Goal: Information Seeking & Learning: Learn about a topic

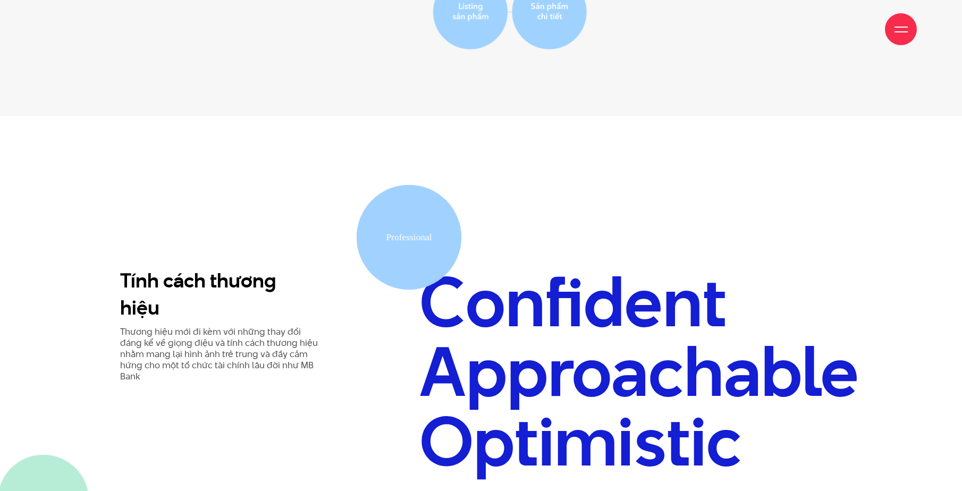
scroll to position [2710, 0]
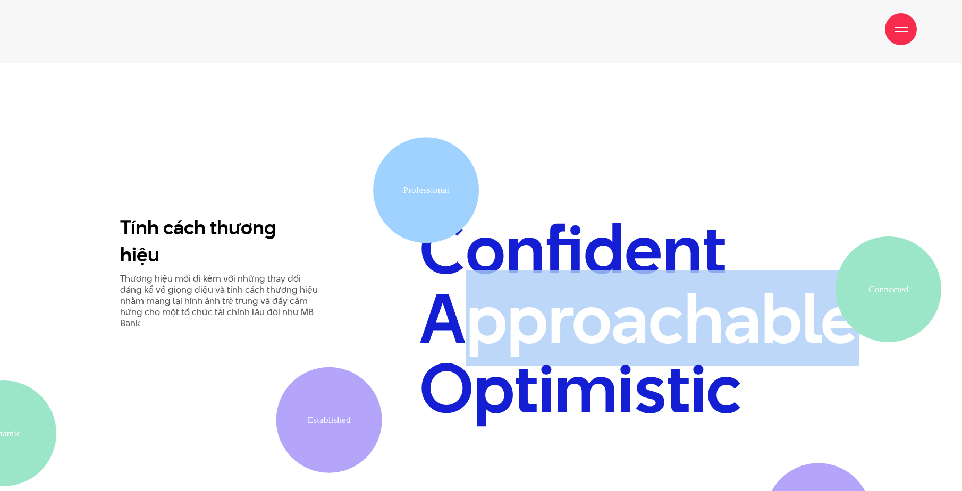
drag, startPoint x: 467, startPoint y: 282, endPoint x: 904, endPoint y: 314, distance: 438.0
click at [904, 314] on div "Tính cách thương hiệu Thương hiệu mới đi kèm với những thay đổi đáng kể về giọn…" at bounding box center [481, 318] width 898 height 208
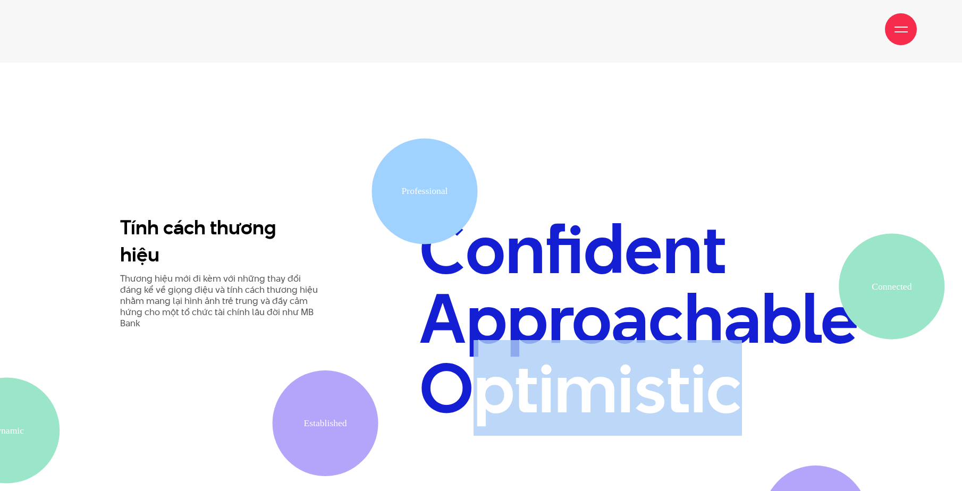
drag, startPoint x: 465, startPoint y: 347, endPoint x: 785, endPoint y: 359, distance: 320.7
click at [785, 359] on h2 "Confident Approachable Optimistic" at bounding box center [630, 318] width 423 height 208
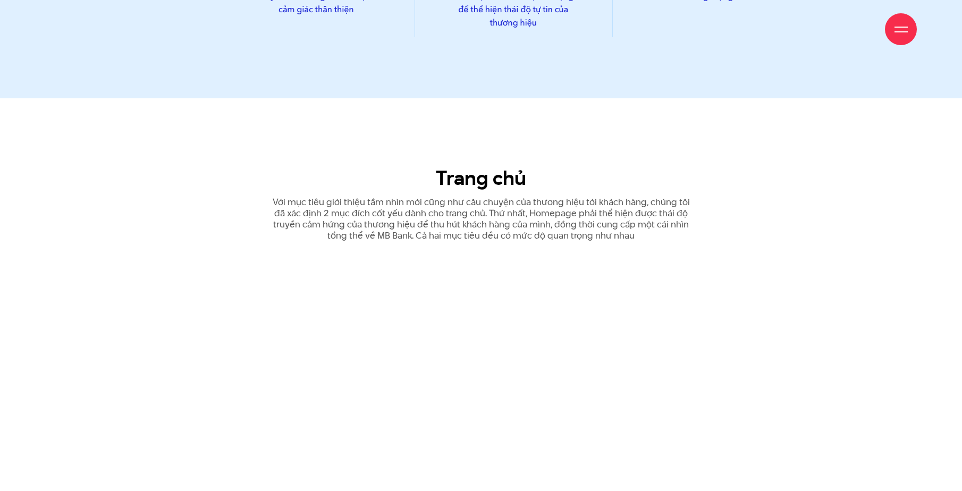
scroll to position [3986, 0]
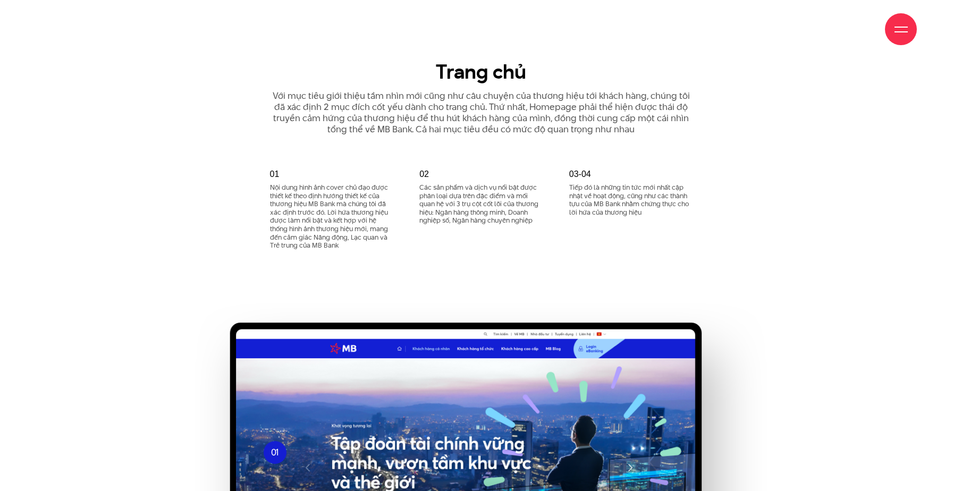
click at [487, 212] on div "02 Các sản phẩm và dịch vụ nổi bật được phân loại dựa trên đặc điểm và mối quan…" at bounding box center [481, 215] width 150 height 91
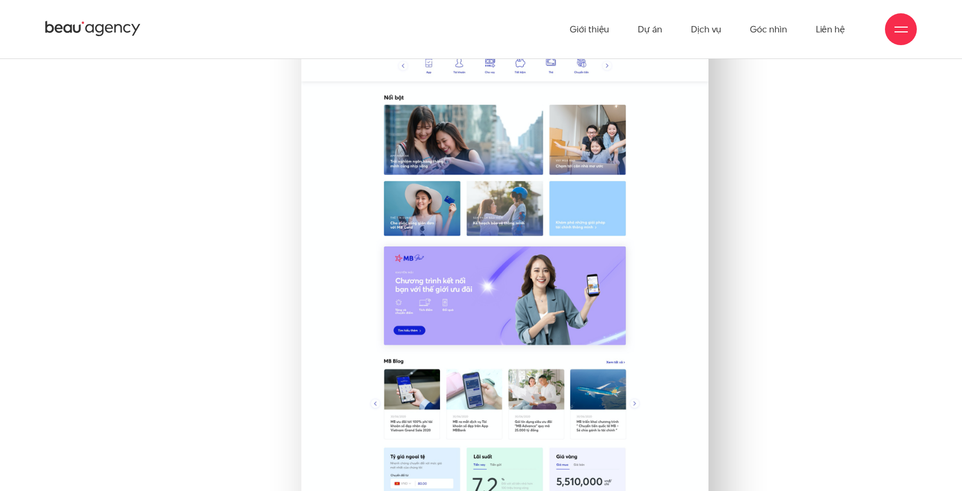
scroll to position [7813, 0]
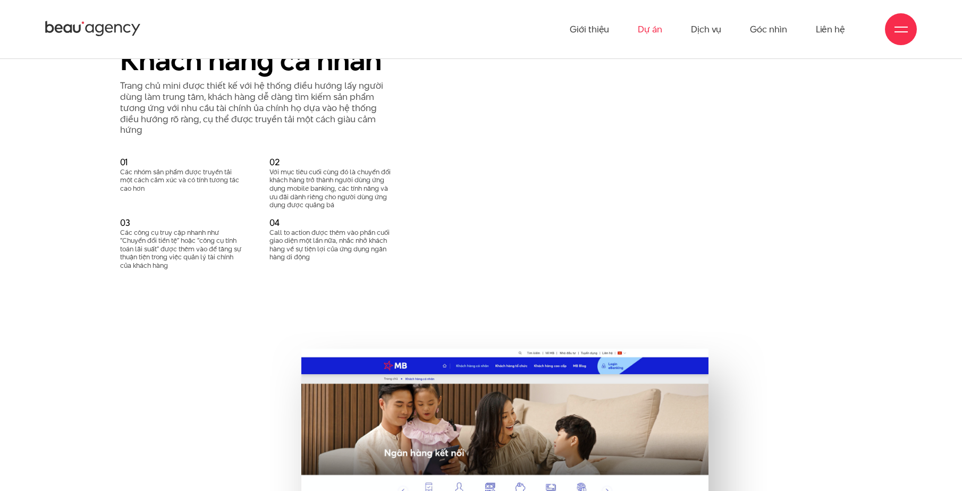
click at [649, 31] on link "Dự án" at bounding box center [650, 29] width 24 height 58
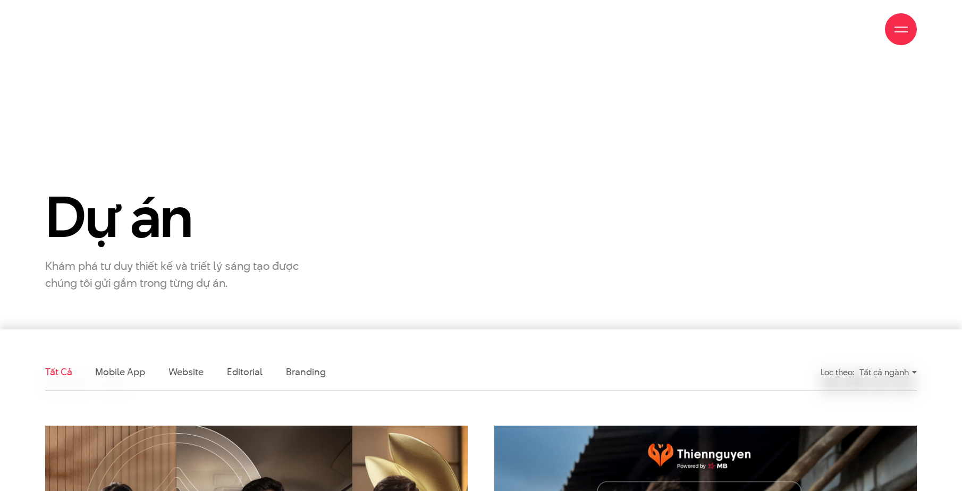
scroll to position [266, 0]
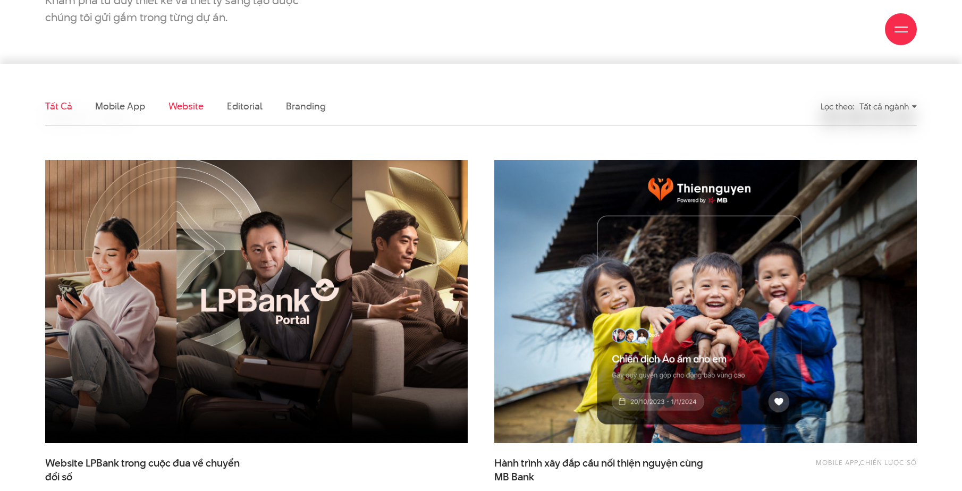
click at [191, 102] on link "Website" at bounding box center [185, 105] width 35 height 13
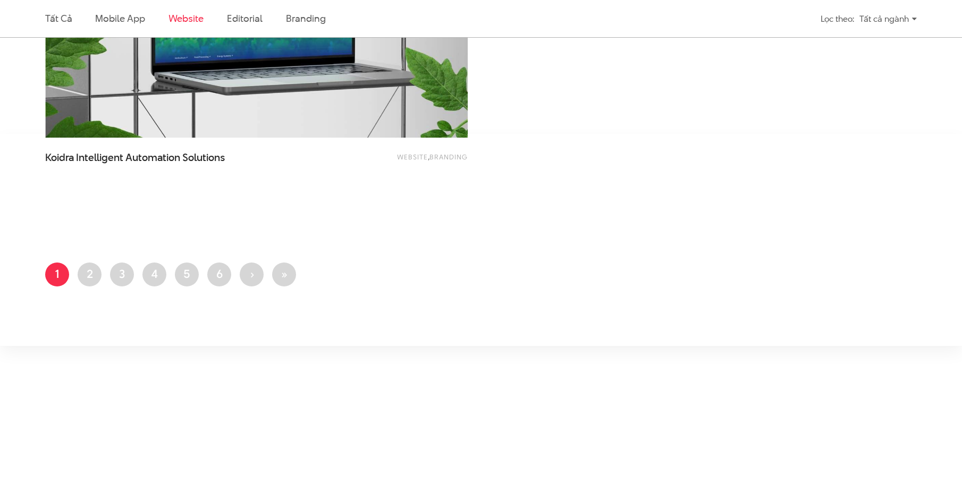
scroll to position [1948, 0]
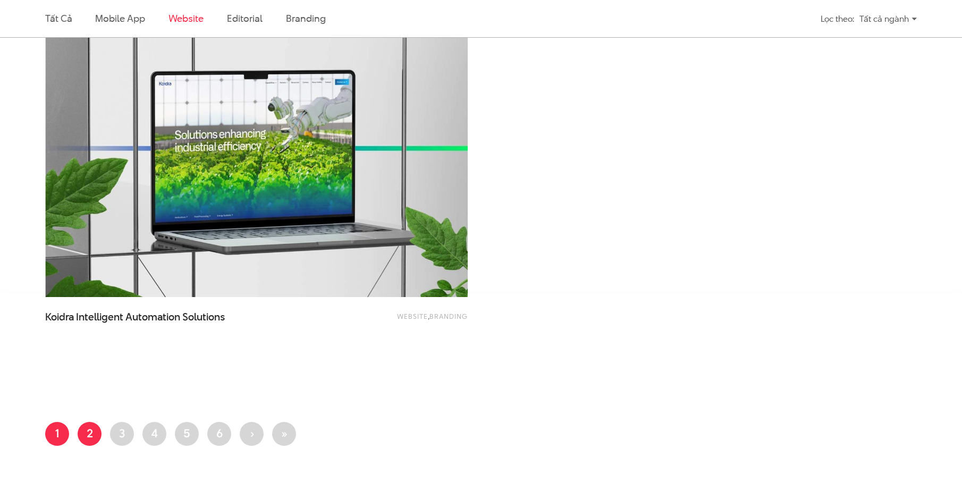
click at [87, 428] on link "Trang 2" at bounding box center [90, 434] width 24 height 24
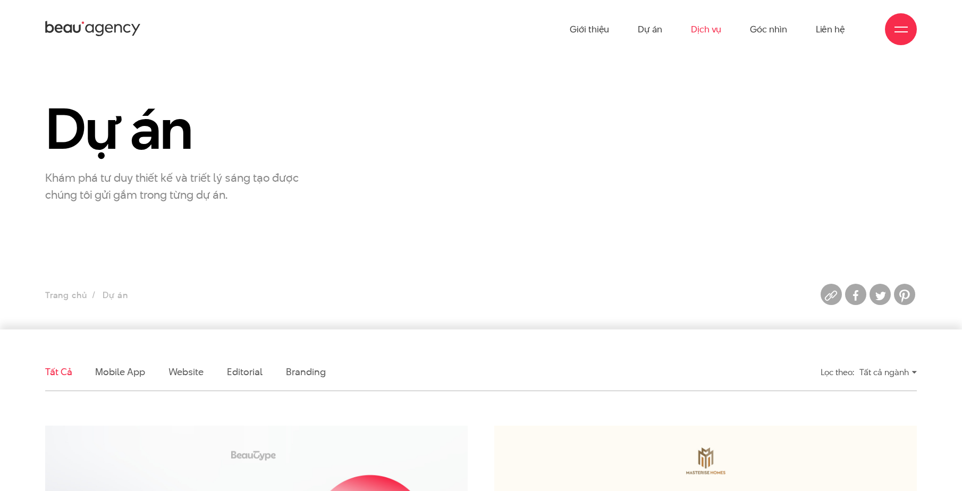
click at [704, 28] on link "Dịch vụ" at bounding box center [706, 29] width 30 height 58
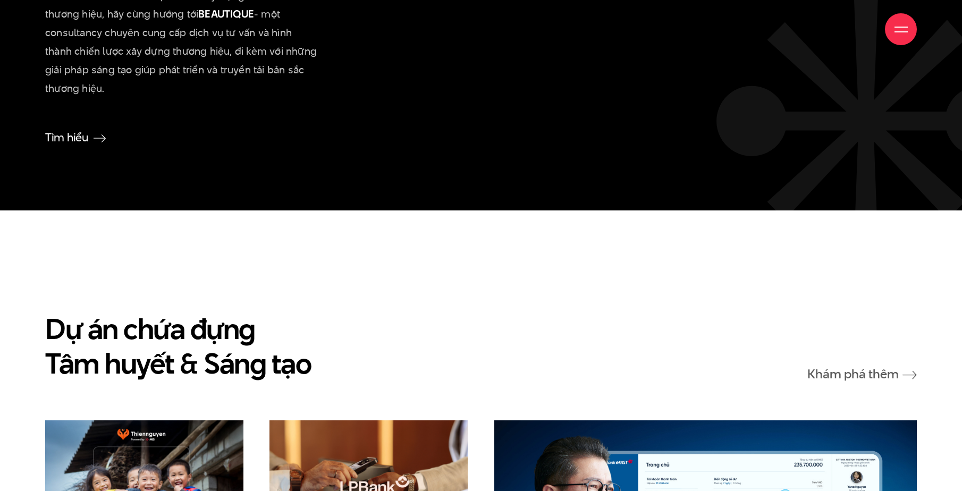
scroll to position [2923, 0]
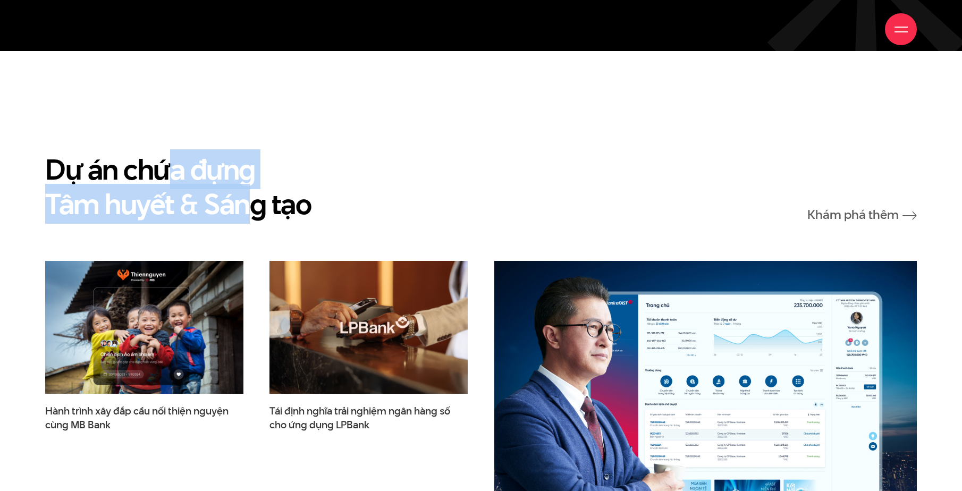
drag, startPoint x: 171, startPoint y: 170, endPoint x: 255, endPoint y: 201, distance: 89.3
click at [255, 201] on h2 "Dự án chứa đựng Tâm huyết & Sáng tạo" at bounding box center [178, 186] width 266 height 69
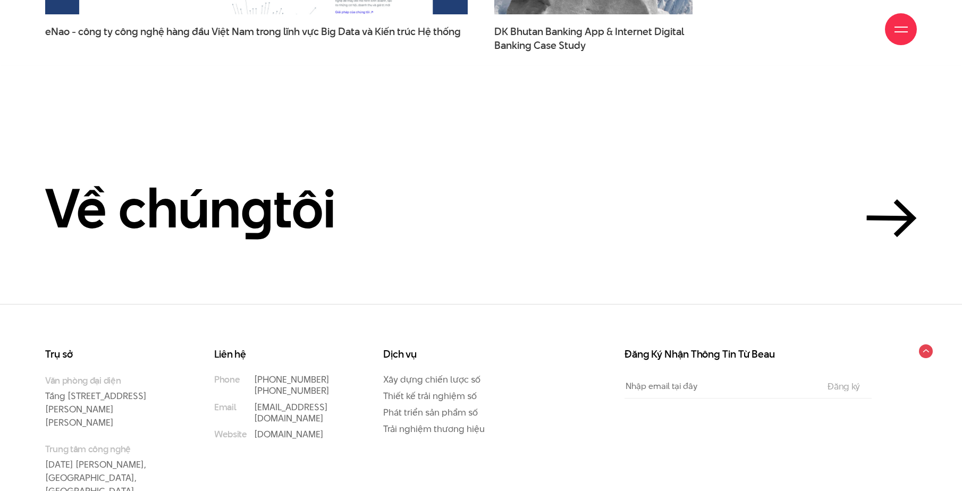
scroll to position [3723, 0]
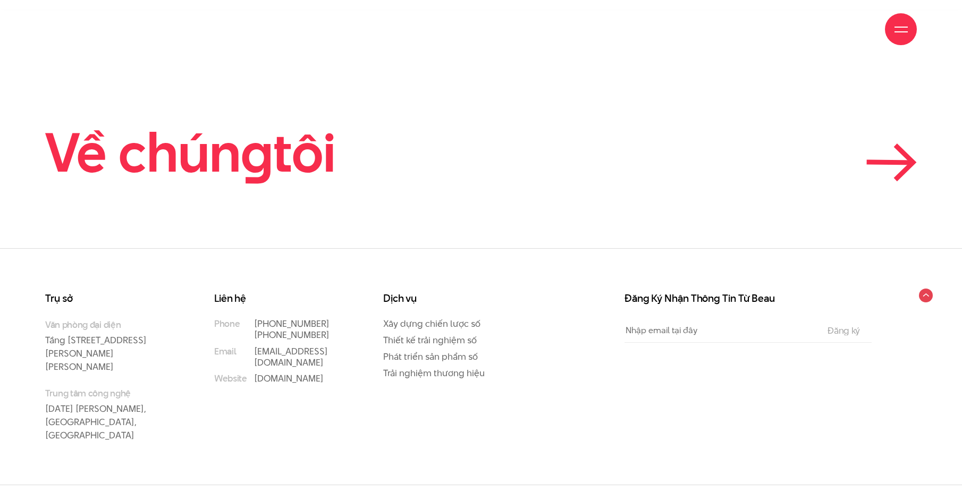
click at [874, 155] on icon at bounding box center [891, 162] width 50 height 38
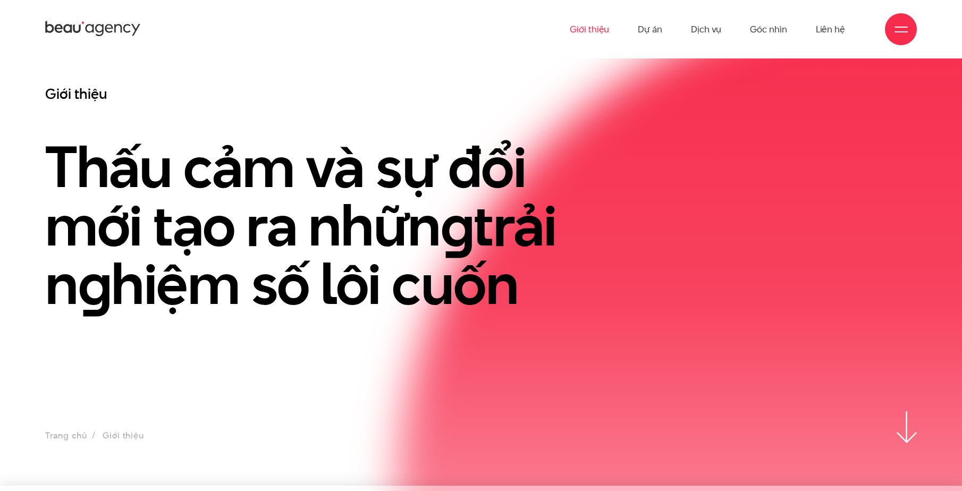
click at [906, 419] on img at bounding box center [907, 427] width 20 height 32
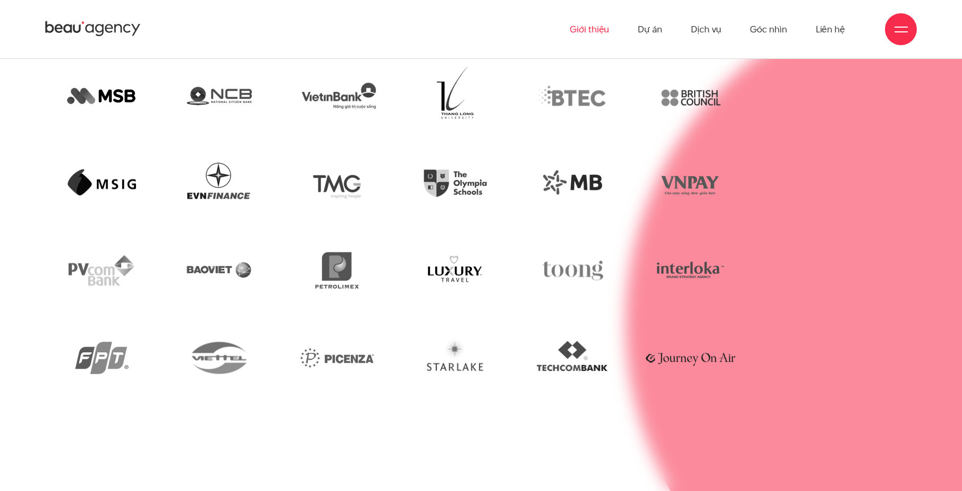
scroll to position [3249, 0]
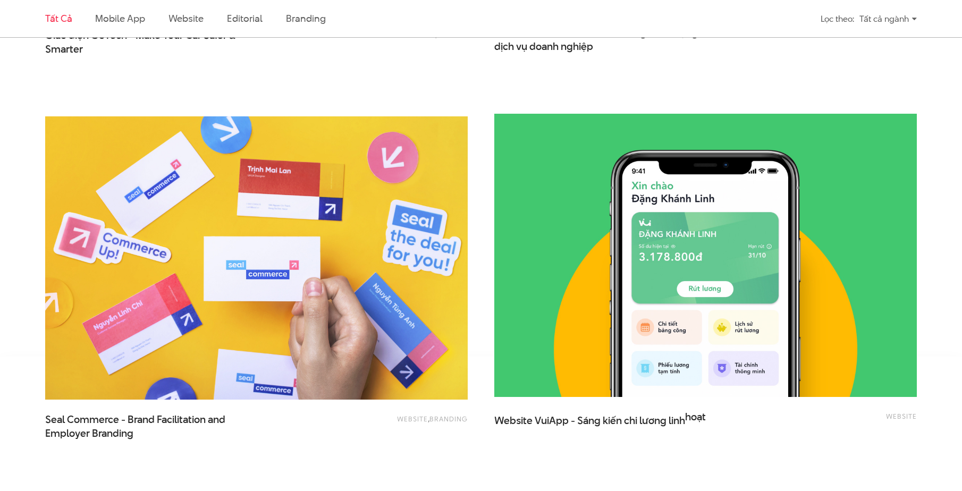
scroll to position [2445, 0]
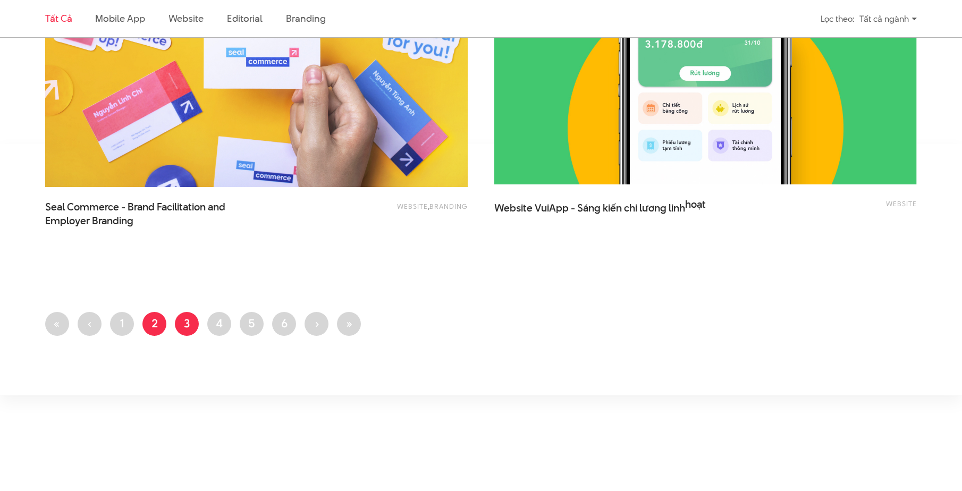
click at [185, 324] on link "Trang 3" at bounding box center [187, 324] width 24 height 24
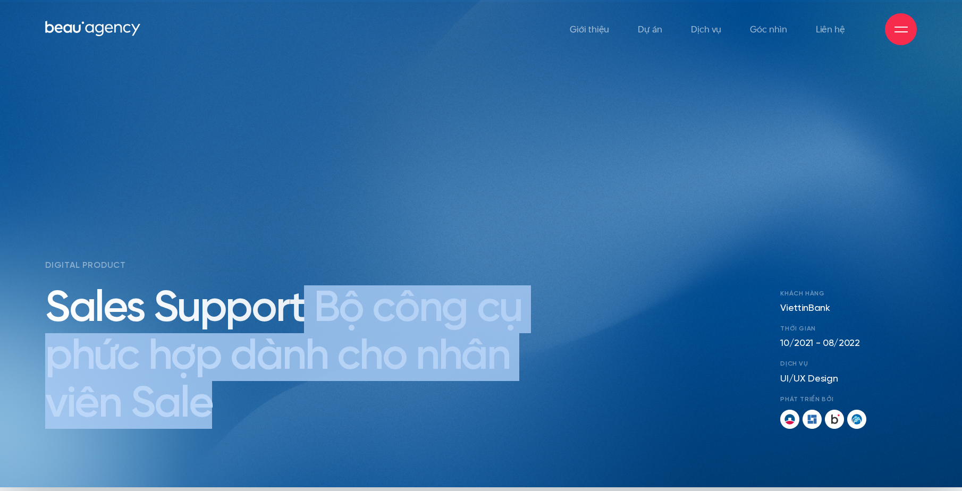
drag, startPoint x: 324, startPoint y: 313, endPoint x: 450, endPoint y: 389, distance: 147.1
click at [450, 389] on h2 "Sales Support Bộ công cụ phức hợp dành cho nhân viên Sale" at bounding box center [297, 357] width 504 height 144
drag, startPoint x: 450, startPoint y: 389, endPoint x: 444, endPoint y: 389, distance: 5.8
click at [444, 389] on h2 "Sales Support Bộ công cụ phức hợp dành cho nhân viên Sale" at bounding box center [297, 357] width 504 height 144
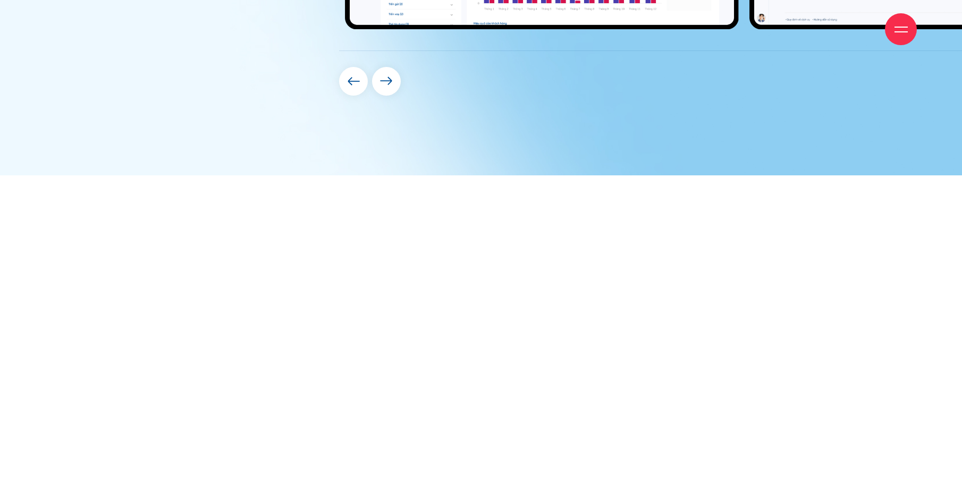
scroll to position [5315, 0]
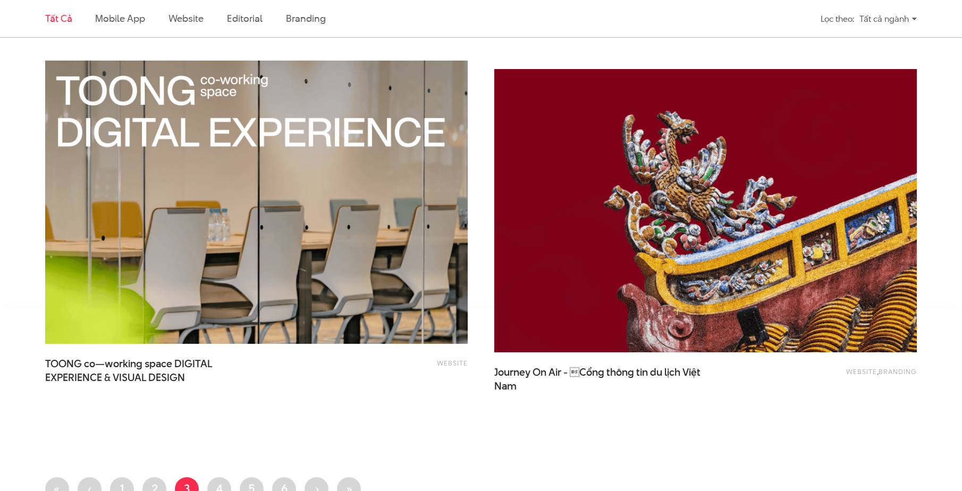
scroll to position [2338, 0]
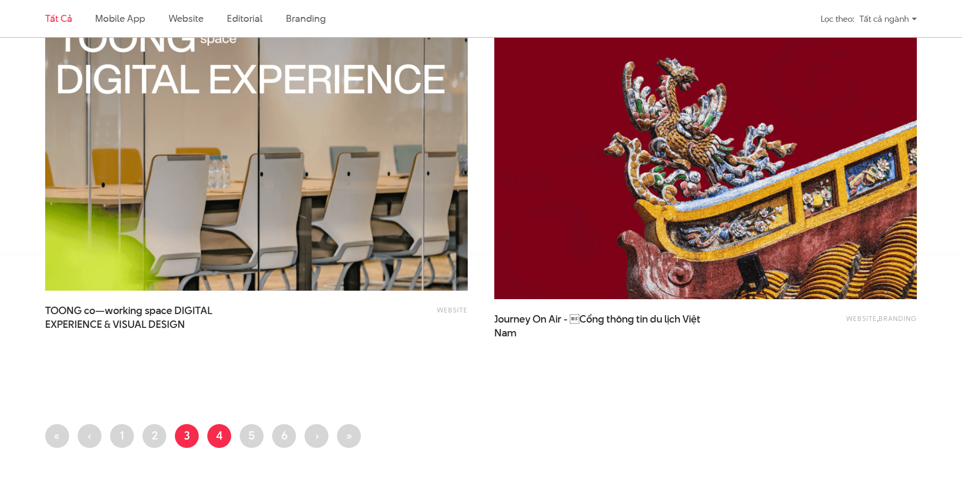
click at [211, 432] on link "Trang 4" at bounding box center [219, 436] width 24 height 24
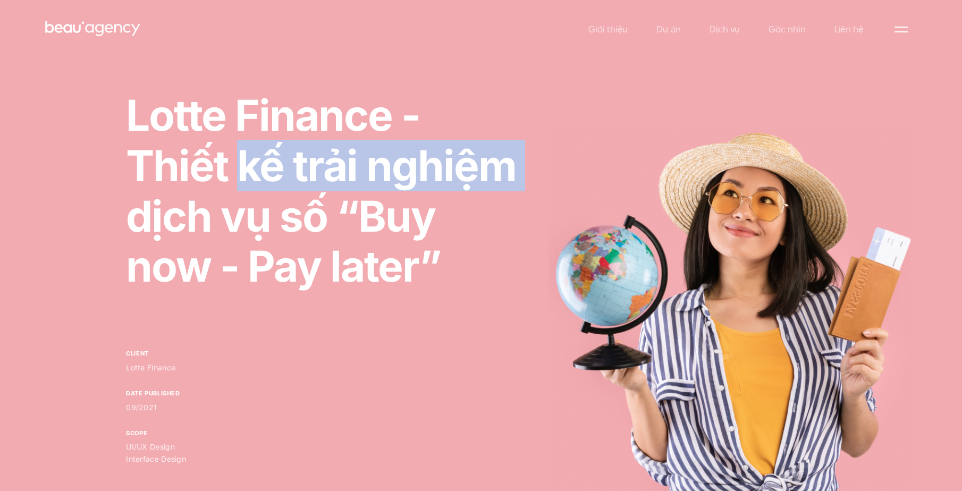
drag, startPoint x: 445, startPoint y: 177, endPoint x: 503, endPoint y: 198, distance: 61.5
click at [503, 198] on h1 "Lotte Finance - Thiết kế trải nghiệm dịch vụ số “Buy now - Pay later”" at bounding box center [327, 190] width 403 height 201
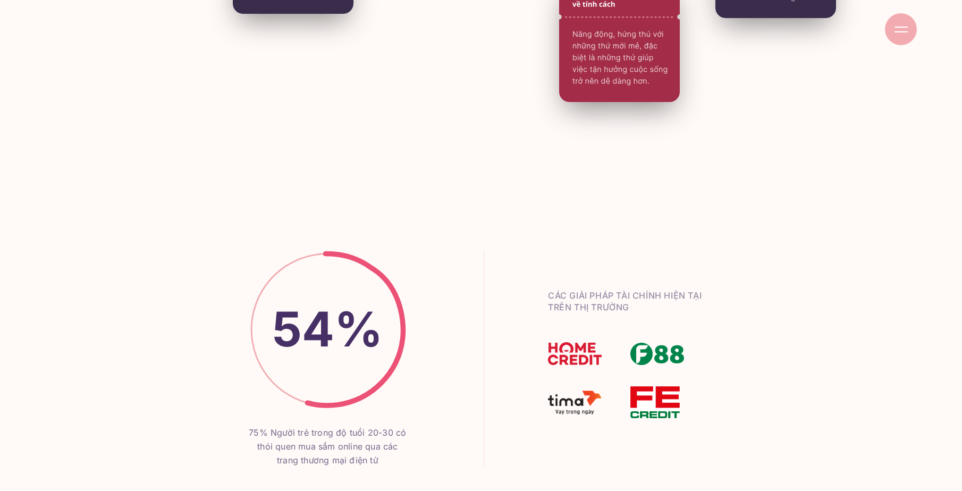
scroll to position [3082, 0]
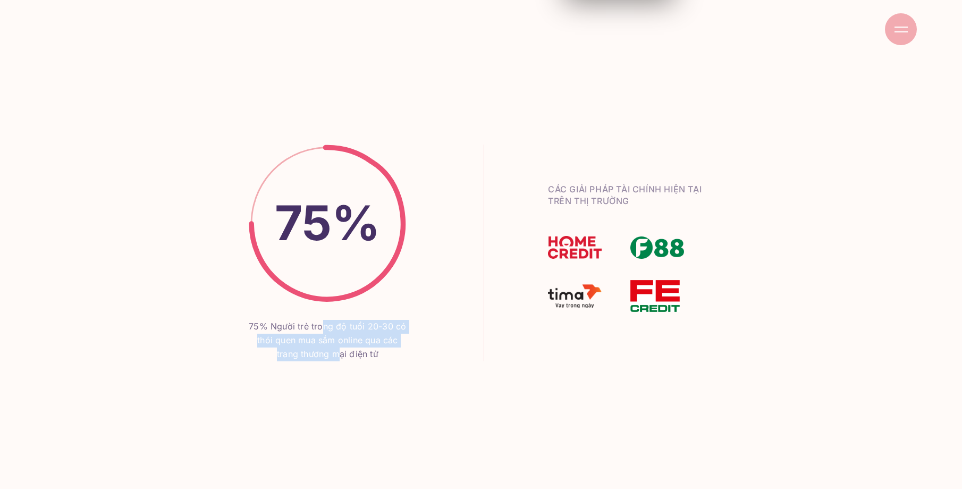
drag, startPoint x: 331, startPoint y: 330, endPoint x: 341, endPoint y: 352, distance: 24.7
click at [341, 352] on div "75% Người trẻ trong độ tuổi 20-30 có thói quen mua sắm online qua các trang thư…" at bounding box center [327, 340] width 157 height 41
drag, startPoint x: 341, startPoint y: 352, endPoint x: 348, endPoint y: 354, distance: 7.4
click at [348, 354] on div "75% Người trẻ trong độ tuổi 20-30 có thói quen mua sắm online qua các trang thư…" at bounding box center [327, 340] width 157 height 41
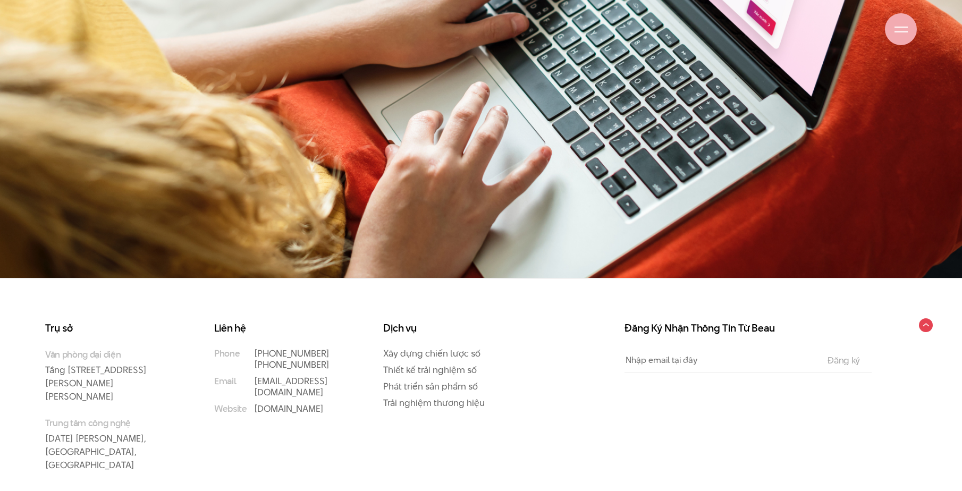
scroll to position [8108, 0]
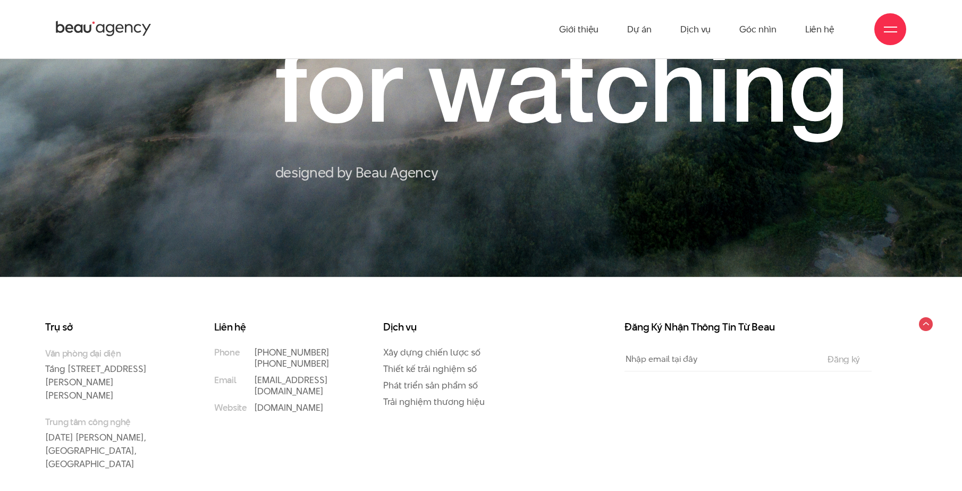
scroll to position [9938, 0]
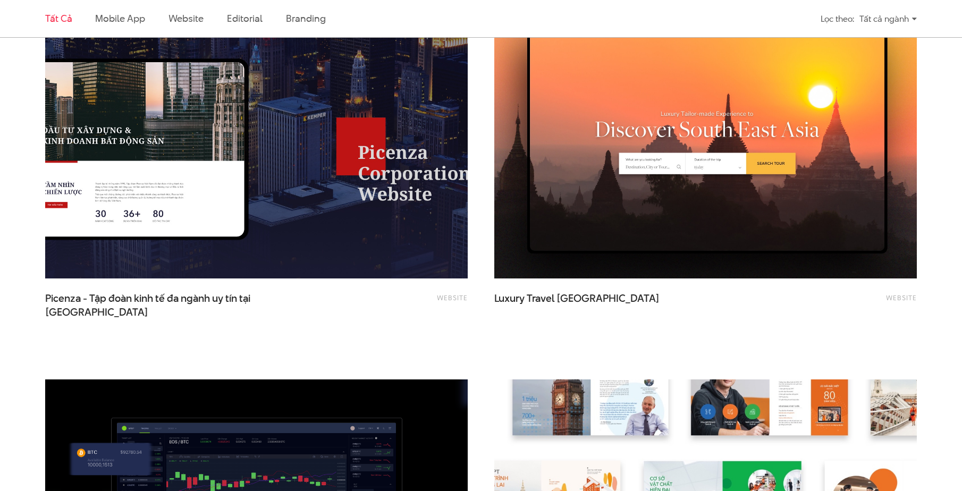
scroll to position [2285, 0]
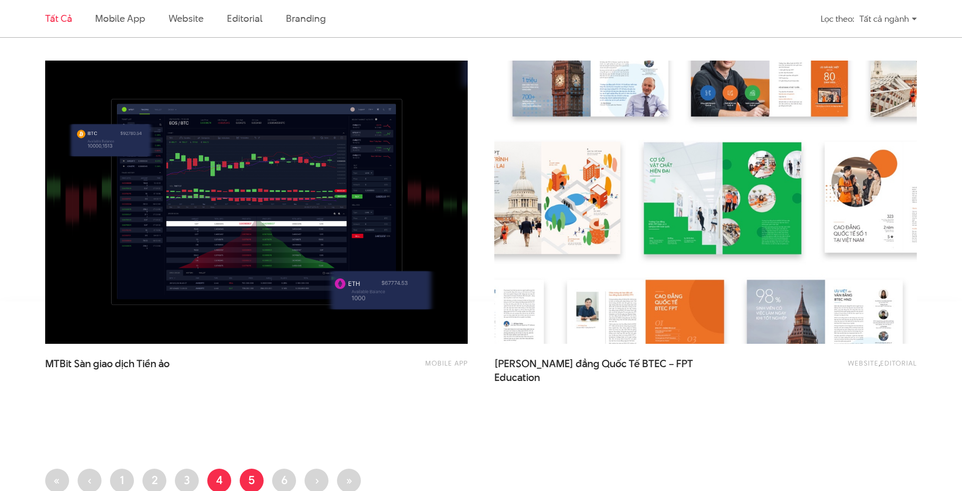
click at [254, 484] on link "Trang 5" at bounding box center [252, 481] width 24 height 24
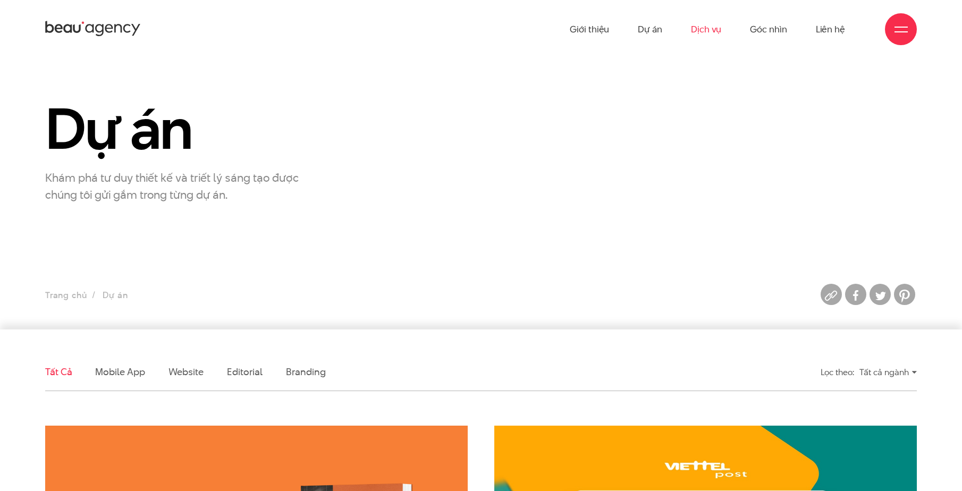
click at [715, 26] on link "Dịch vụ" at bounding box center [706, 29] width 30 height 58
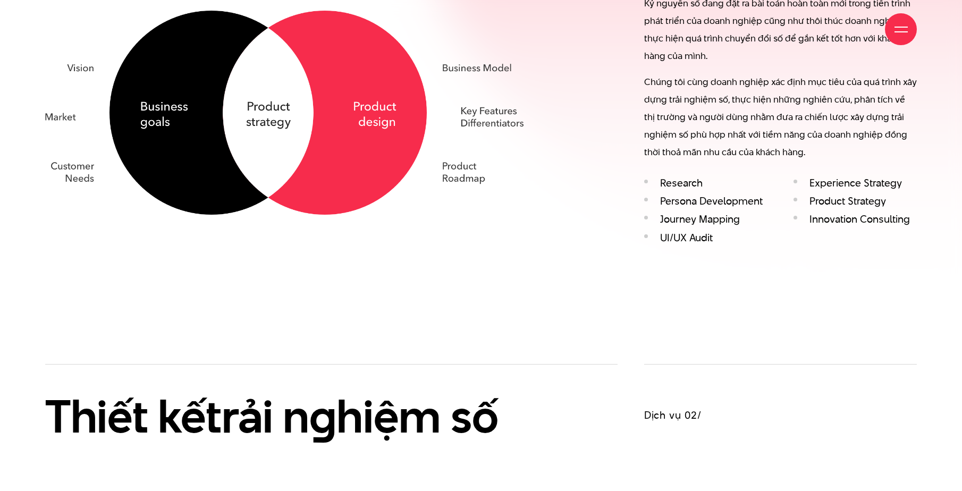
scroll to position [1329, 0]
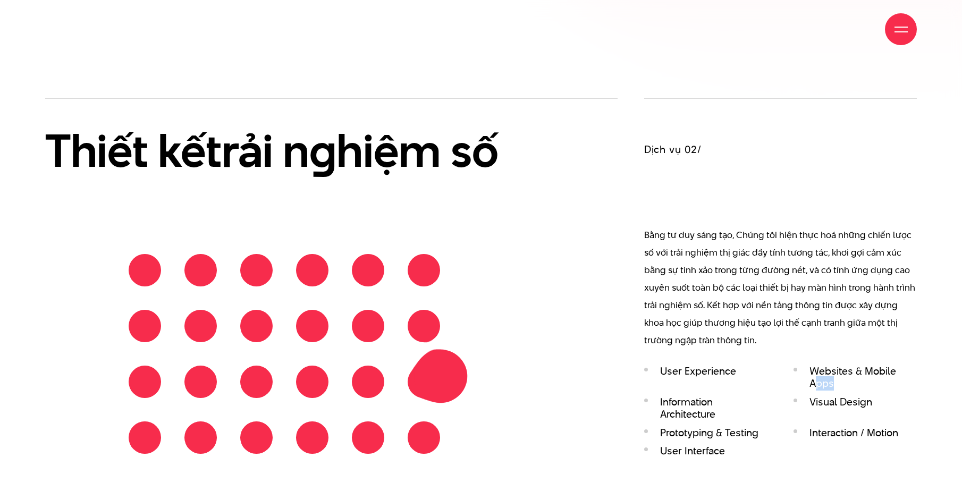
drag, startPoint x: 836, startPoint y: 379, endPoint x: 936, endPoint y: 380, distance: 100.4
click at [936, 380] on div "Xây dựn g chiến lược số Dịch vụ 01/ Kỷ nguyên số đang đặt ra bài toán hoàn toàn…" at bounding box center [481, 300] width 962 height 1398
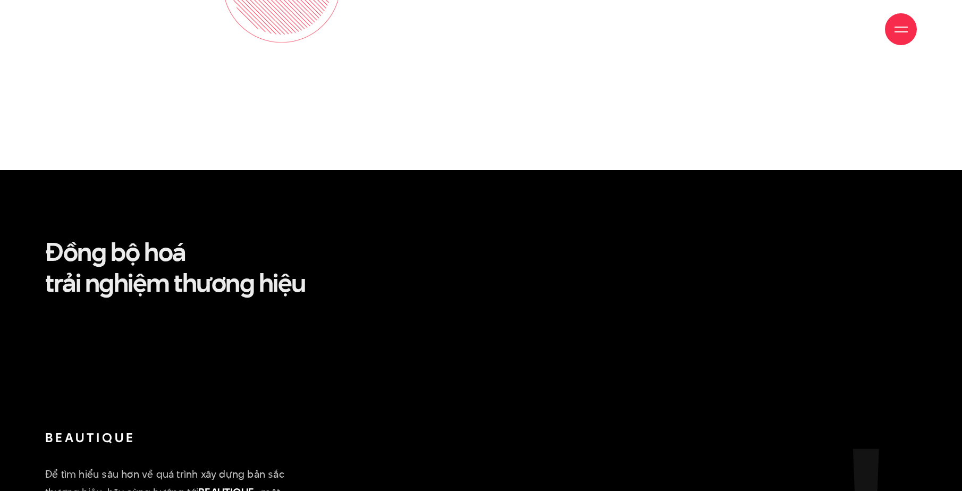
scroll to position [2551, 0]
